Goal: Task Accomplishment & Management: Use online tool/utility

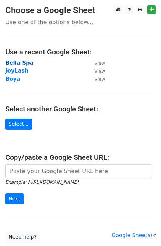
click at [21, 62] on strong "Bella Spa" at bounding box center [19, 63] width 28 height 6
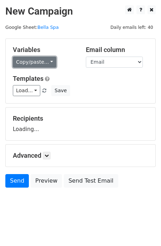
click at [49, 63] on link "Copy/paste..." at bounding box center [34, 61] width 43 height 11
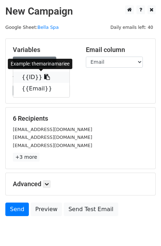
click at [44, 76] on icon at bounding box center [47, 77] width 6 height 6
